Goal: Find specific page/section: Find specific page/section

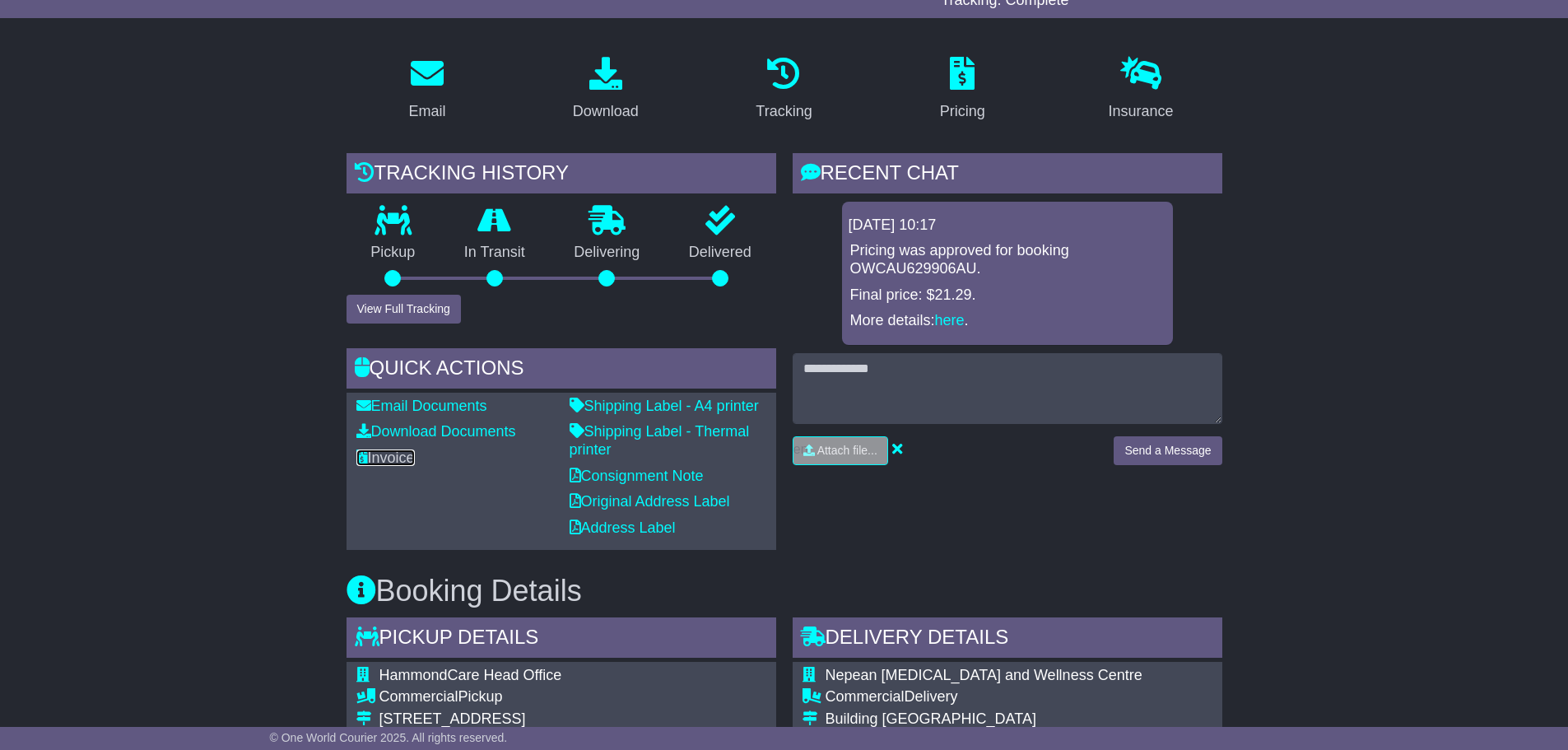
click at [373, 463] on link "Invoice" at bounding box center [386, 457] width 59 height 17
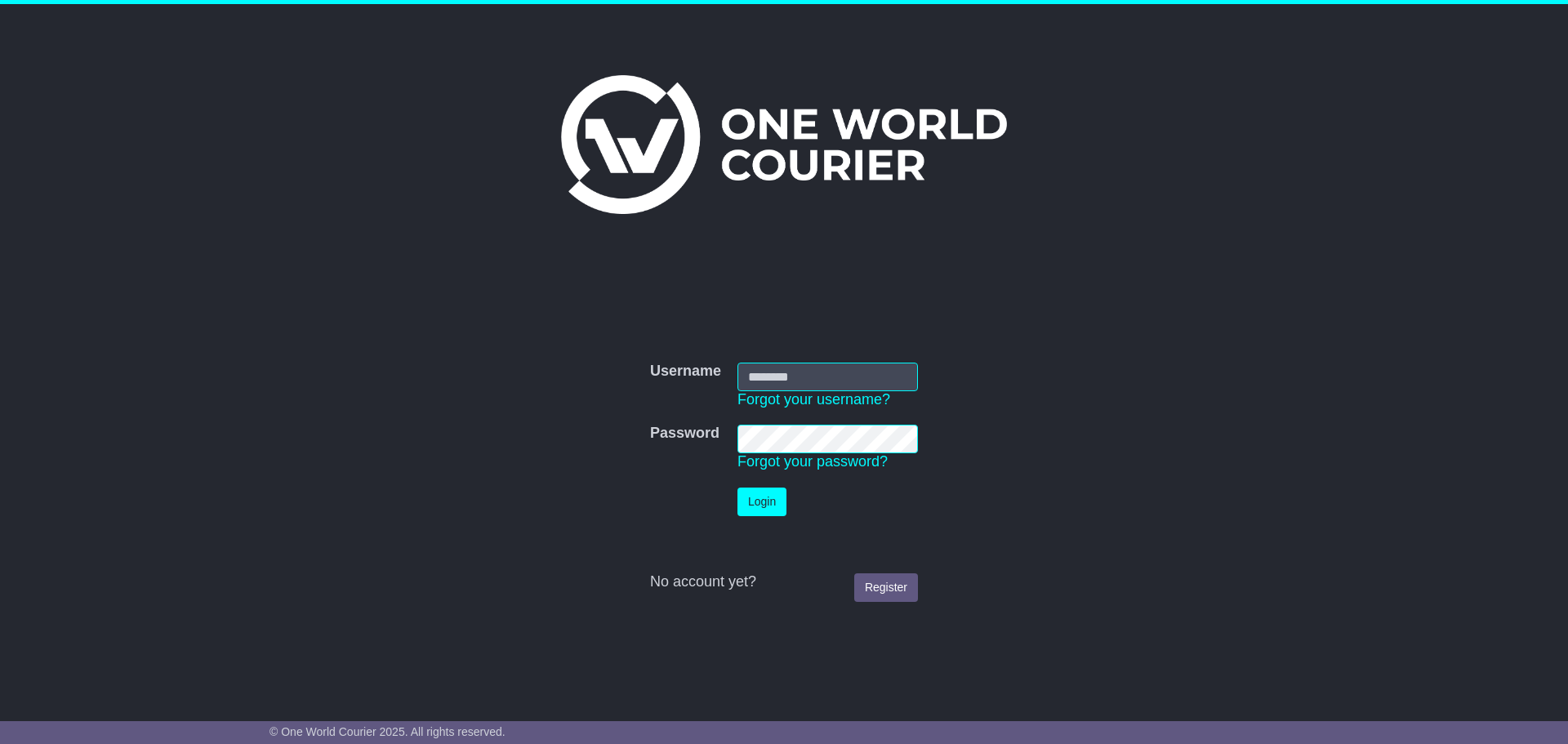
type input "**********"
click at [784, 516] on td "Login" at bounding box center [827, 501] width 197 height 45
click at [778, 515] on button "Login" at bounding box center [762, 502] width 49 height 28
